Goal: Task Accomplishment & Management: Manage account settings

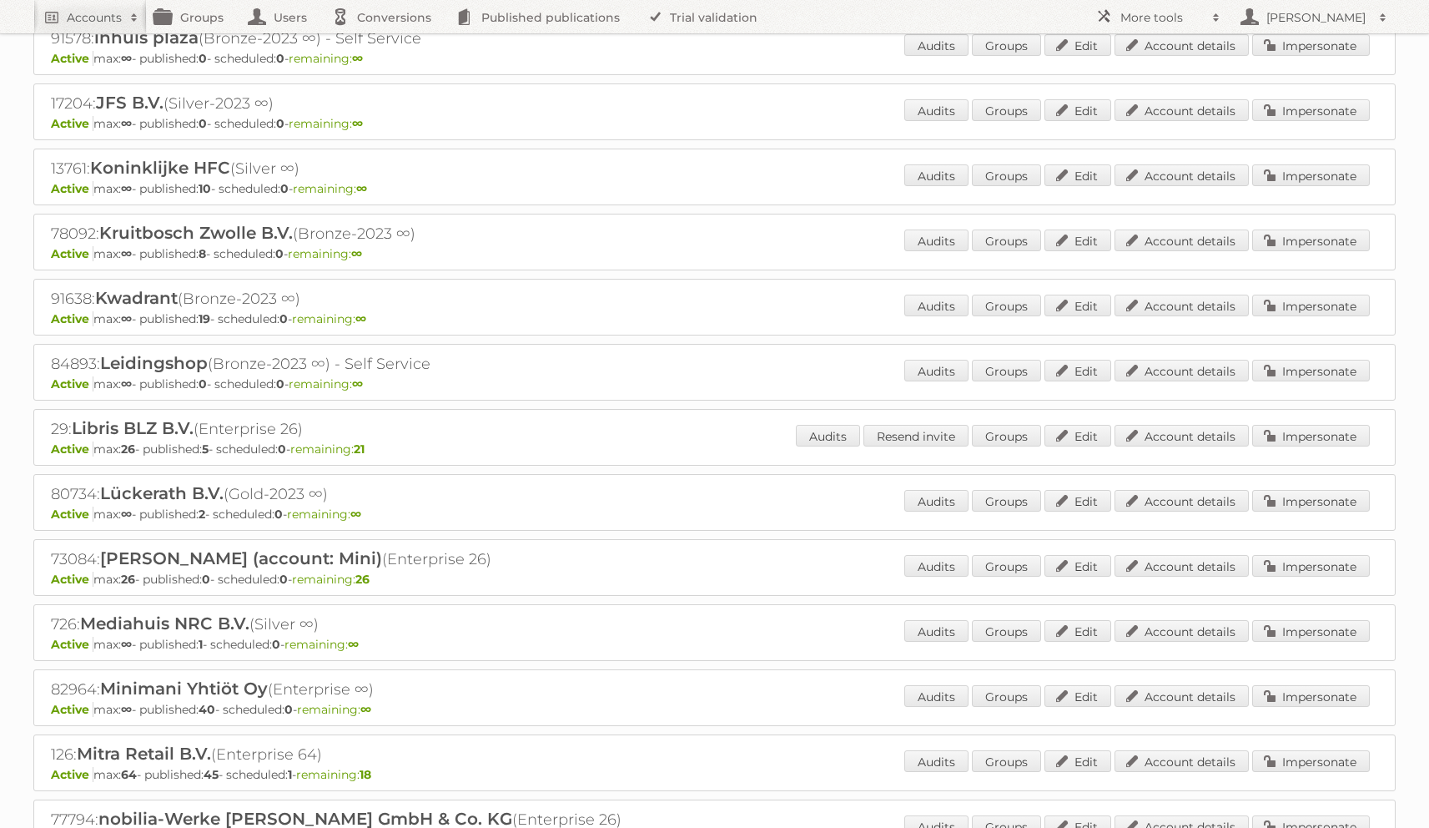
scroll to position [2674, 0]
click at [1180, 554] on link "Account details" at bounding box center [1182, 565] width 134 height 22
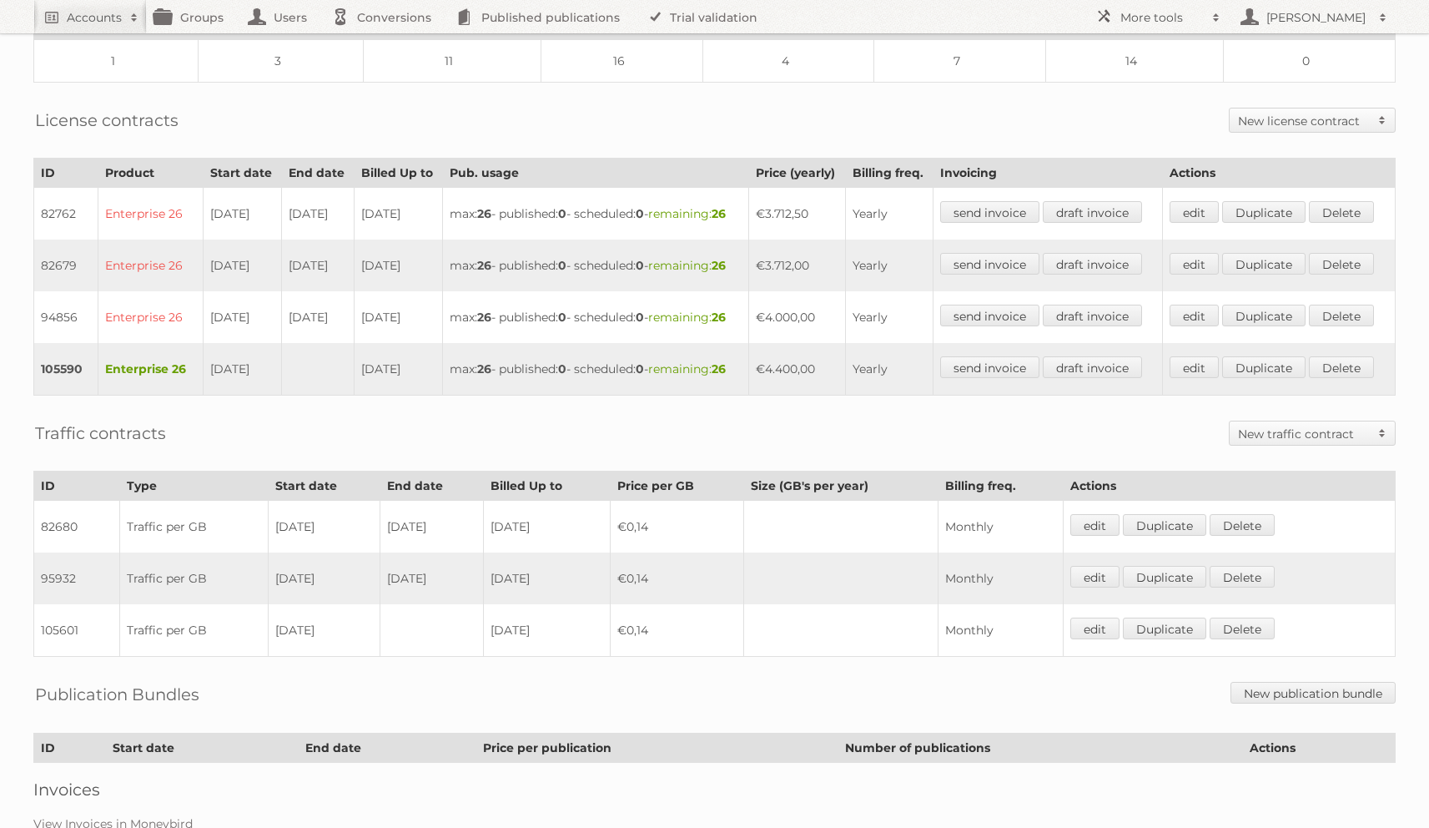
scroll to position [499, 0]
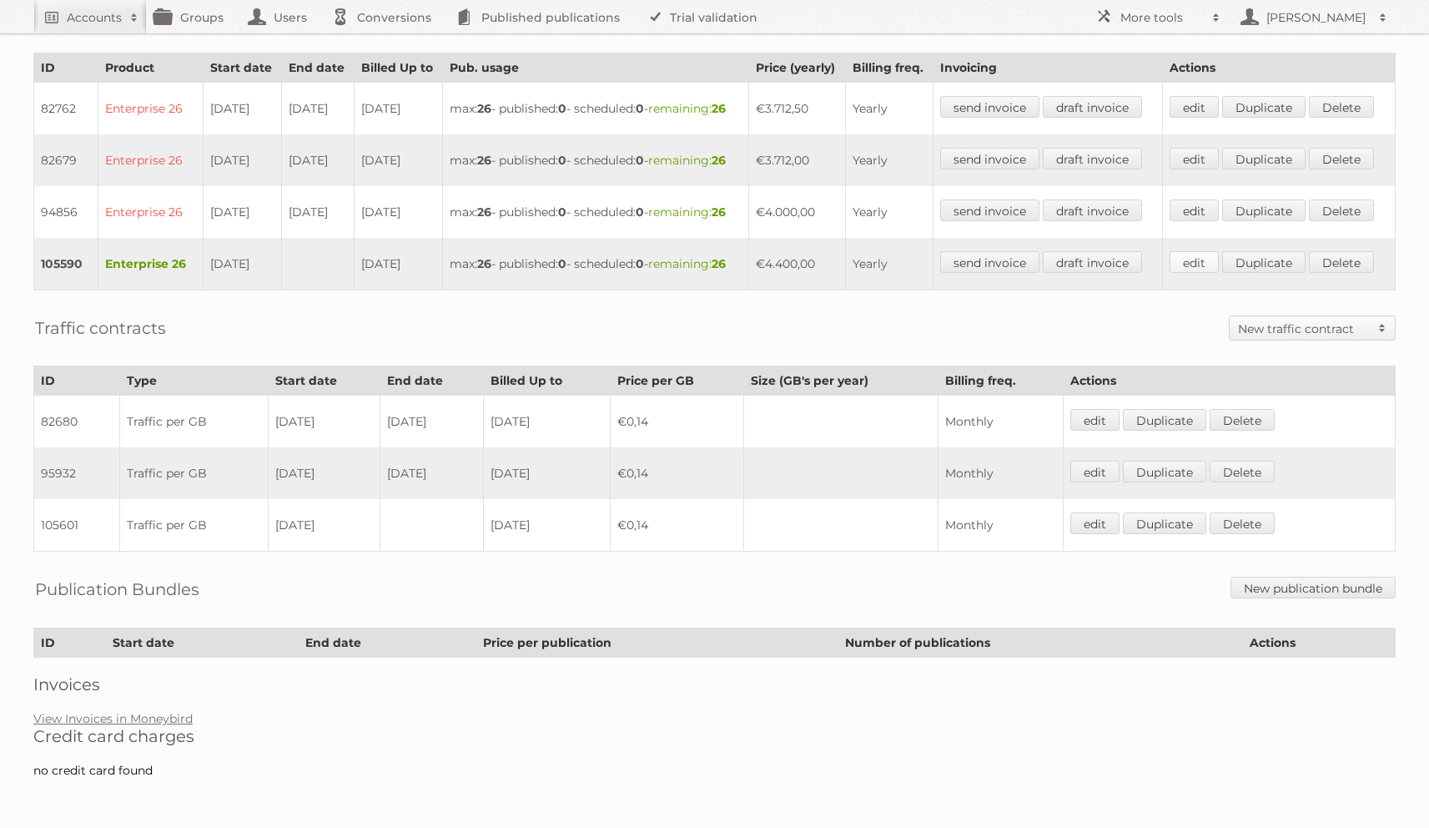
click at [1196, 273] on link "edit" at bounding box center [1194, 262] width 49 height 22
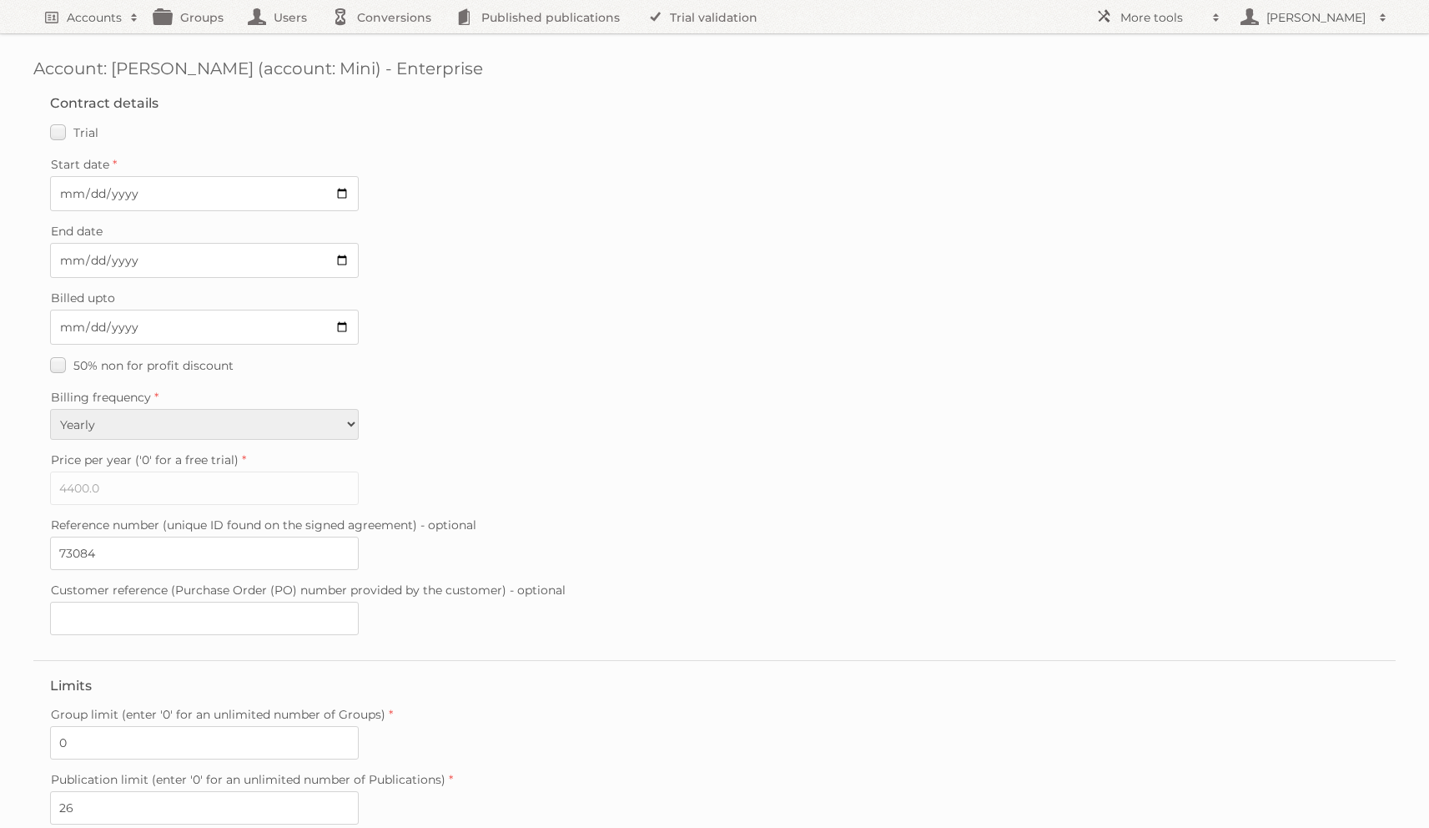
scroll to position [239, 0]
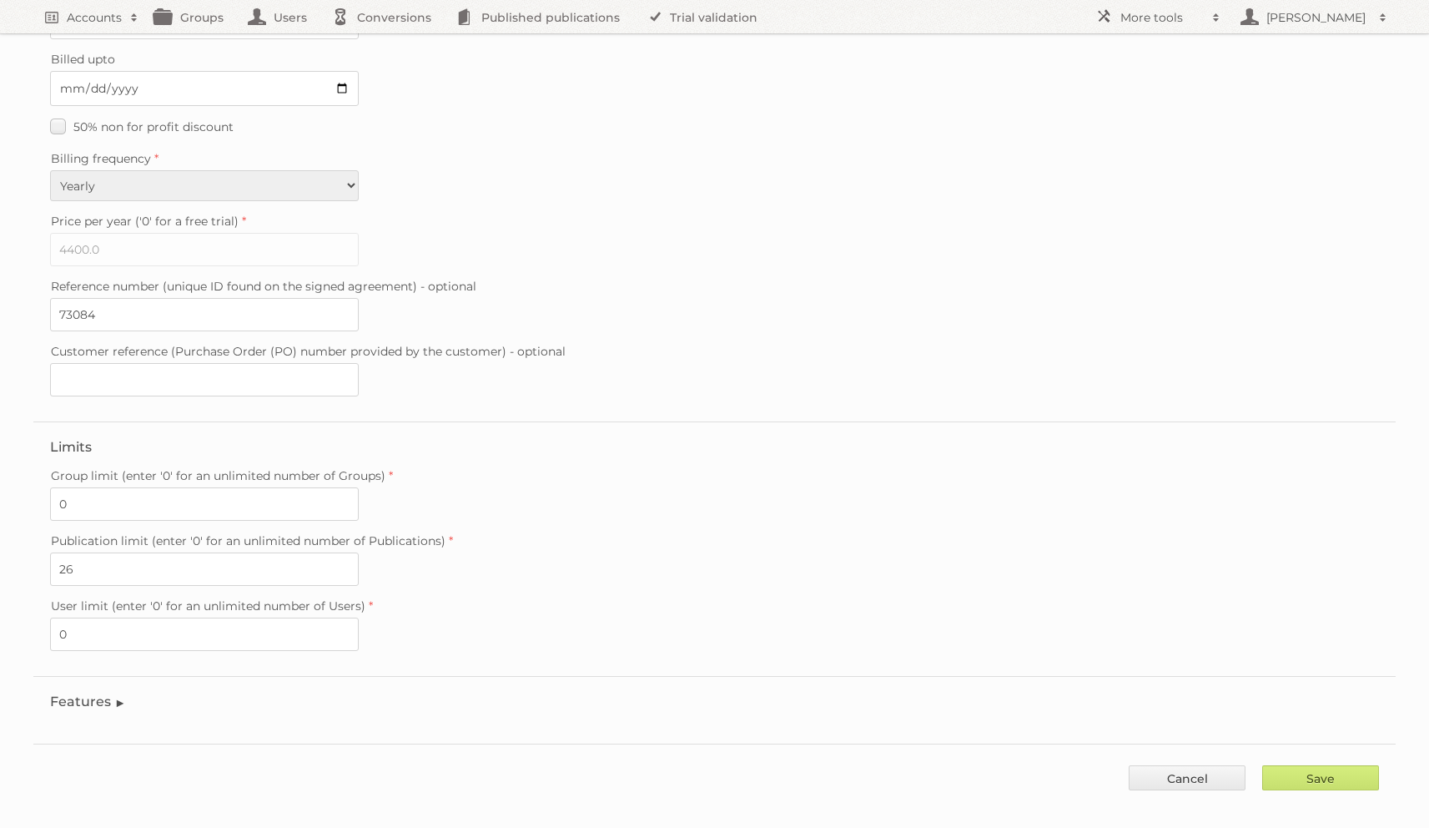
click at [112, 693] on legend "Features" at bounding box center [88, 701] width 76 height 16
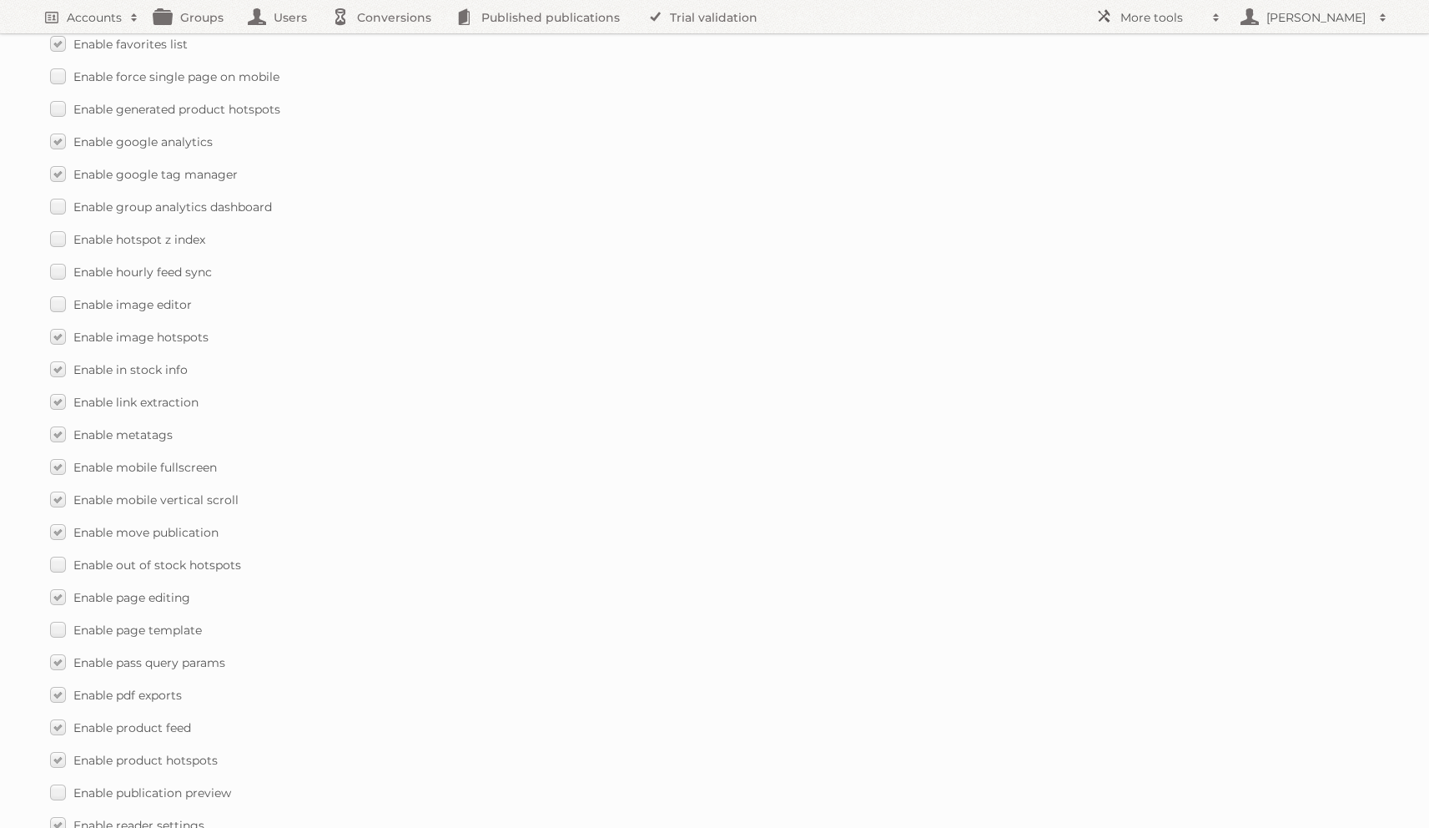
scroll to position [1605, 0]
